Goal: Transaction & Acquisition: Purchase product/service

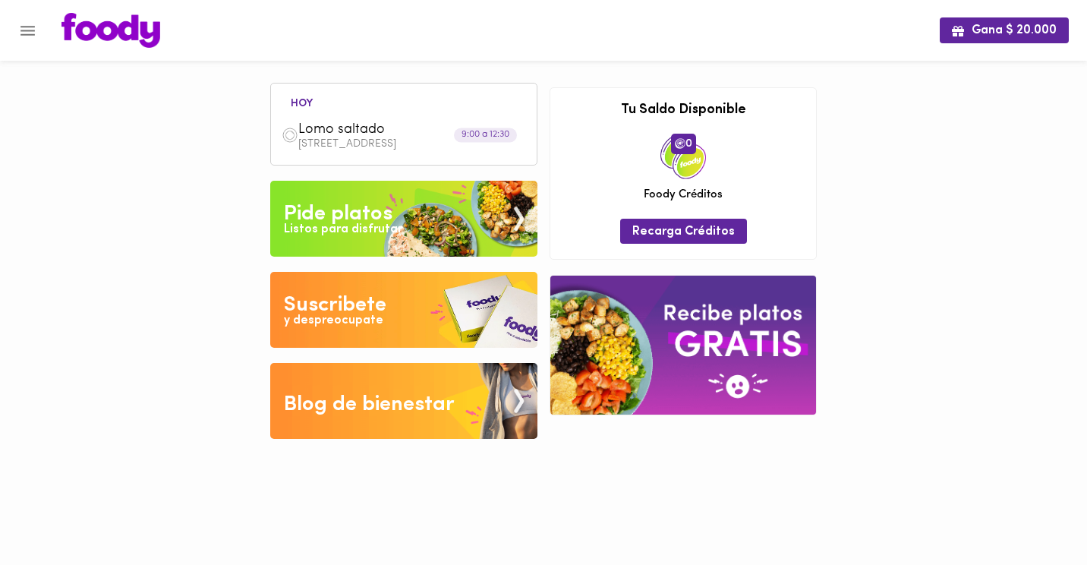
click at [412, 231] on img at bounding box center [403, 219] width 267 height 76
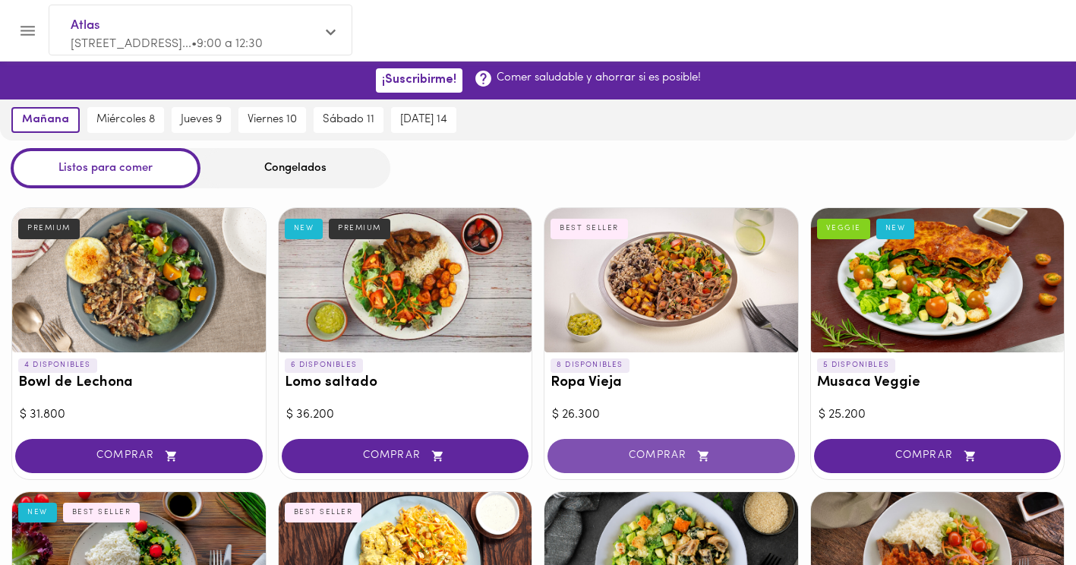
click at [635, 449] on span "COMPRAR" at bounding box center [671, 455] width 210 height 13
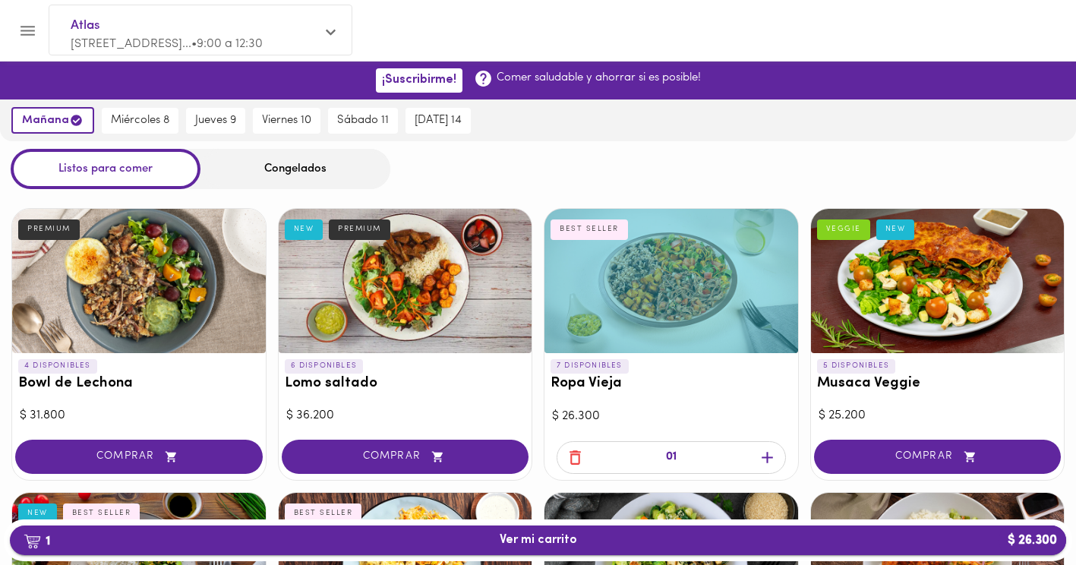
click at [453, 544] on span "1 Ver mi carrito $ 26.300" at bounding box center [538, 540] width 1032 height 14
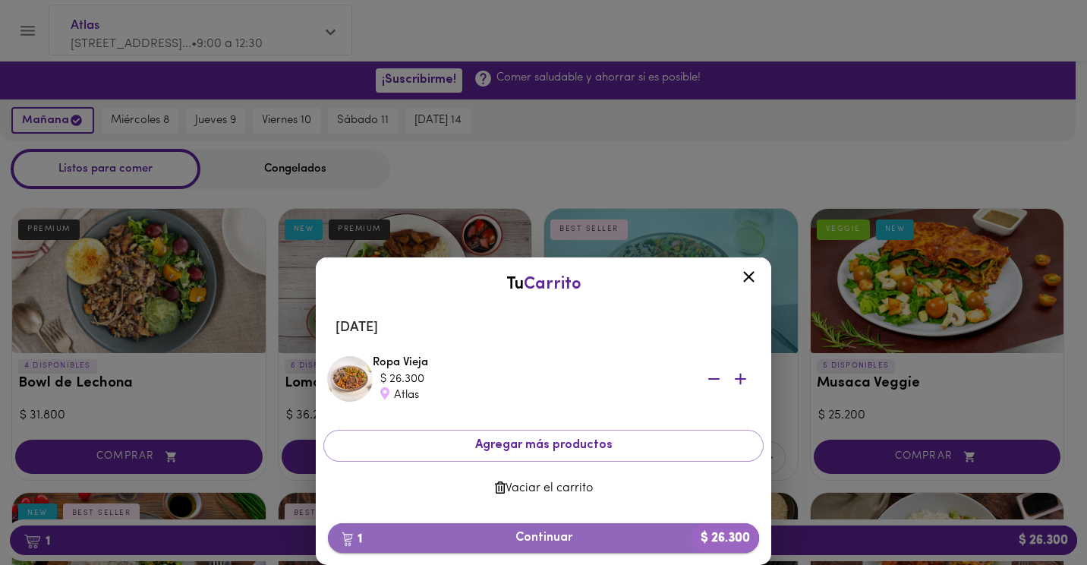
click at [531, 542] on span "1 Continuar $ 26.300" at bounding box center [543, 538] width 407 height 14
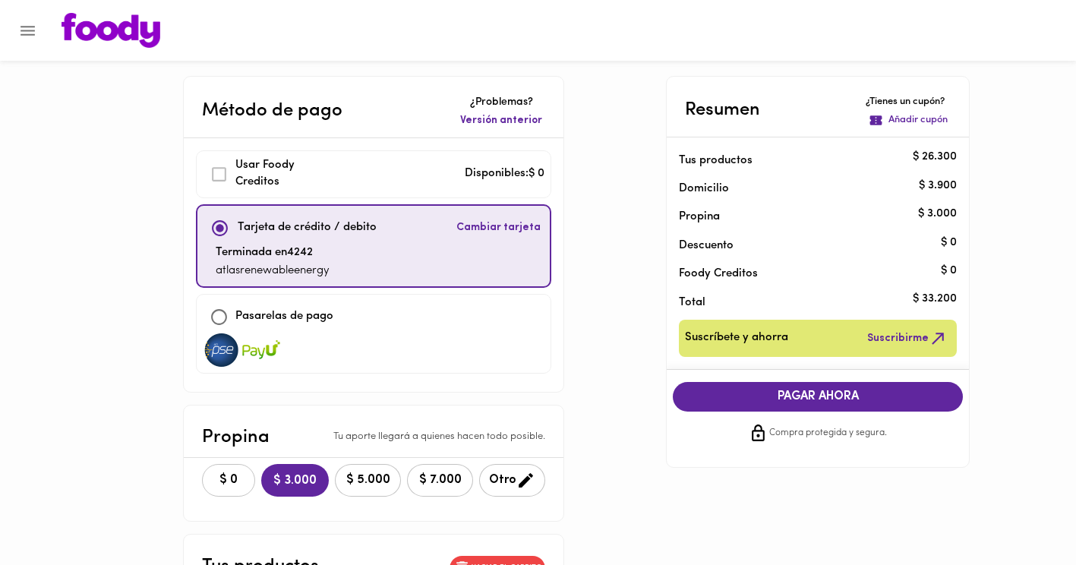
click at [212, 477] on span "$ 0" at bounding box center [228, 480] width 33 height 14
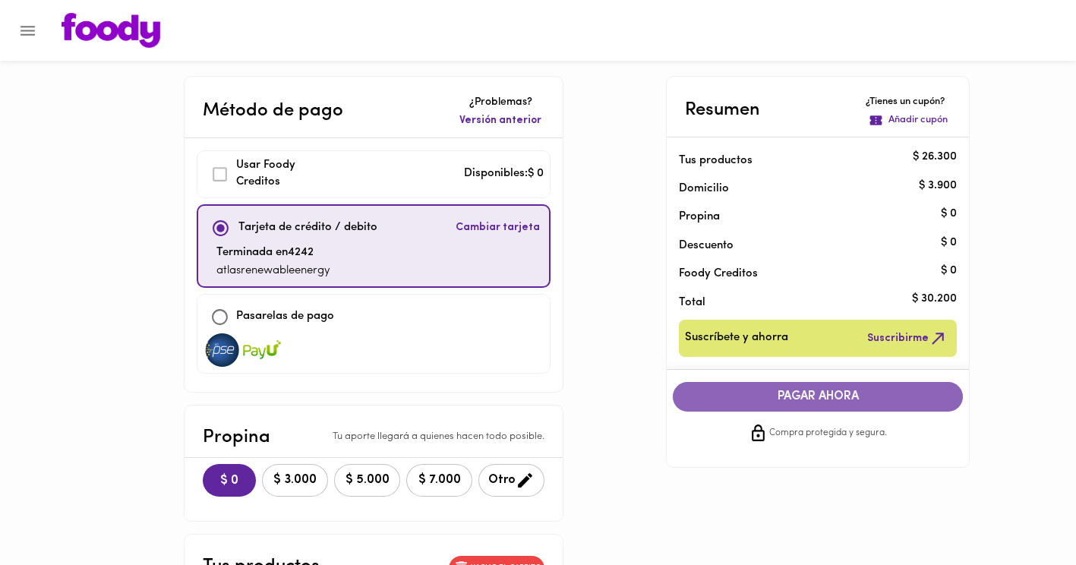
click at [733, 393] on span "PAGAR AHORA" at bounding box center [818, 396] width 260 height 14
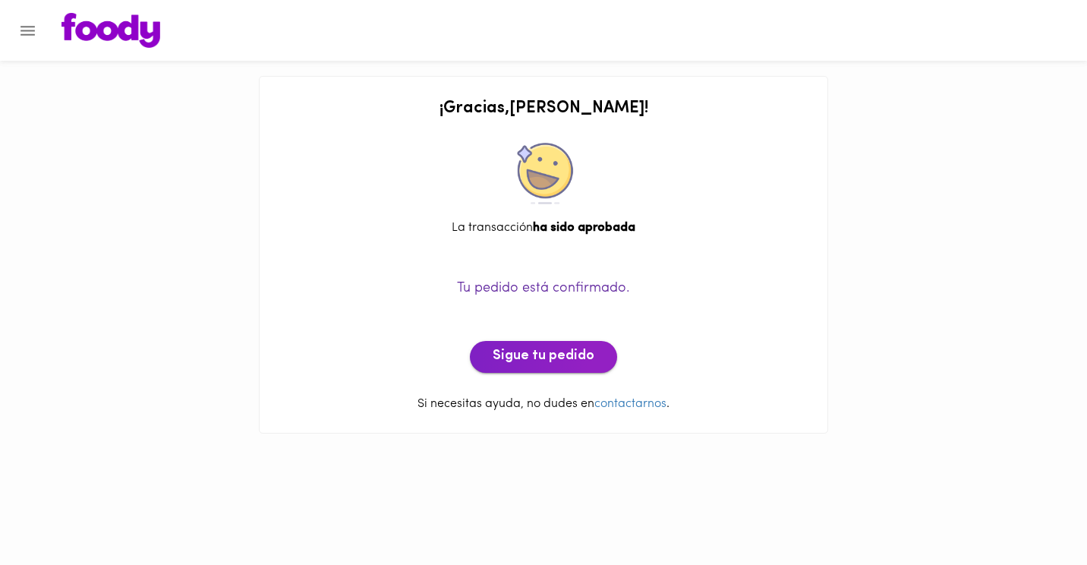
click at [512, 353] on span "Sigue tu pedido" at bounding box center [544, 356] width 102 height 17
